Goal: Task Accomplishment & Management: Use online tool/utility

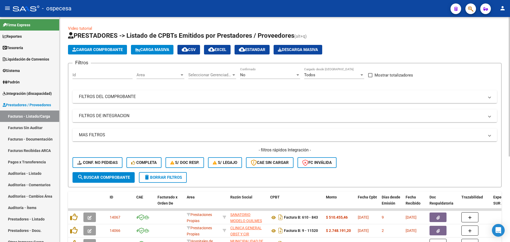
click at [160, 47] on button "Carga Masiva" at bounding box center [152, 50] width 42 height 10
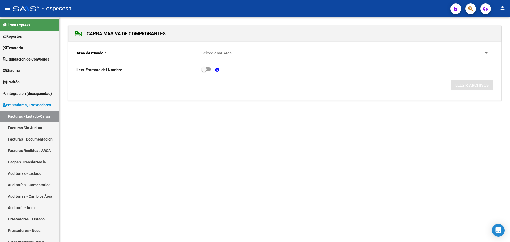
click at [332, 55] on div "Seleccionar Area Seleccionar Area" at bounding box center [344, 51] width 287 height 11
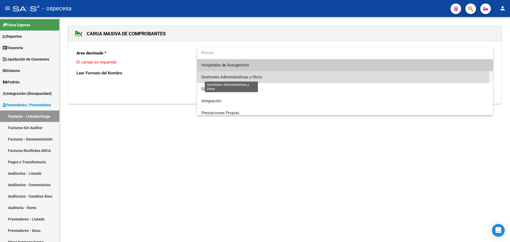
click at [243, 77] on span "Gestiones Administrativas y Otros" at bounding box center [231, 77] width 61 height 5
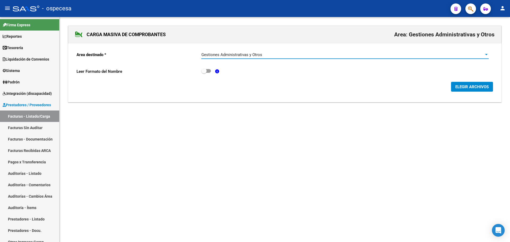
click at [475, 84] on button "ELEGIR ARCHIVOS" at bounding box center [472, 87] width 42 height 10
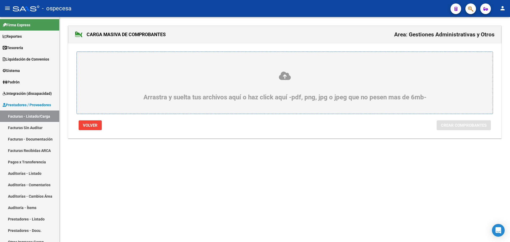
click at [197, 75] on icon at bounding box center [284, 76] width 390 height 10
click at [0, 0] on input "Arrastra y suelta tus archivos aquí o haz click aquí -pdf, png, jpg o jpeg que …" at bounding box center [0, 0] width 0 height 0
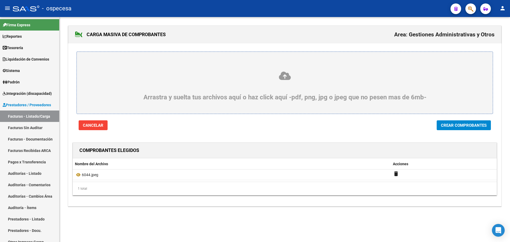
click at [449, 127] on span "Crear Comprobantes" at bounding box center [464, 125] width 46 height 5
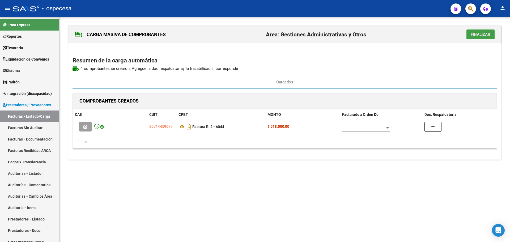
click at [488, 34] on span "Finalizar" at bounding box center [481, 34] width 20 height 5
